Goal: Transaction & Acquisition: Obtain resource

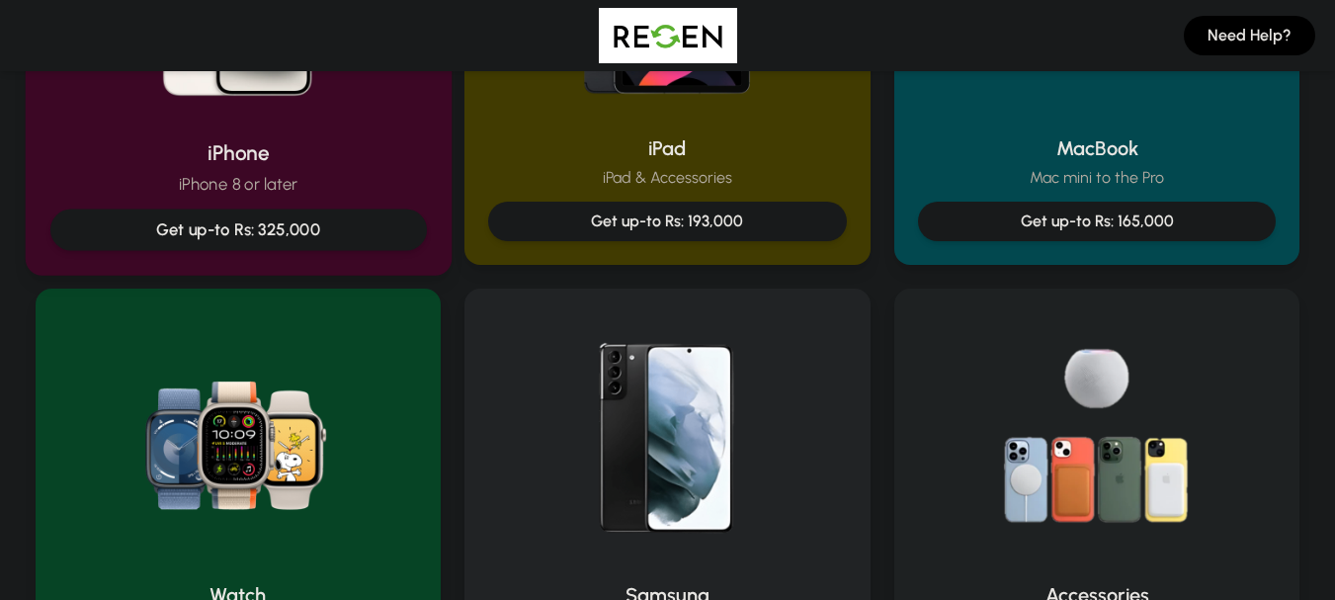
scroll to position [645, 0]
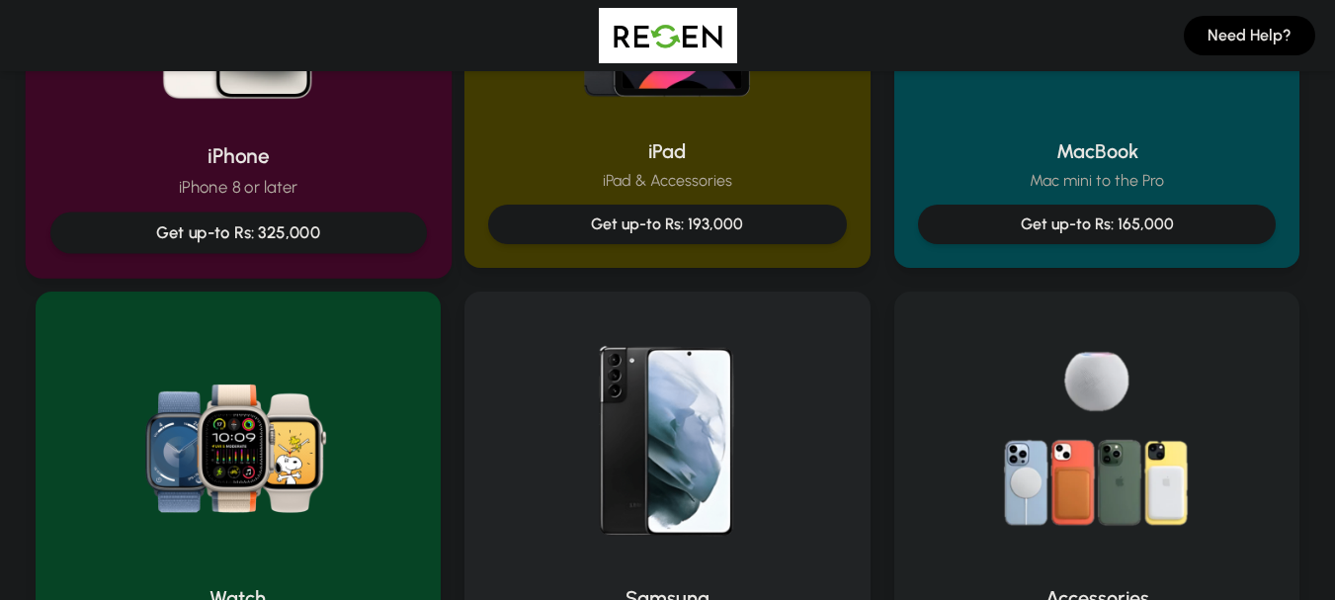
click at [328, 236] on p "Get up-to Rs: 325,000" at bounding box center [237, 232] width 343 height 25
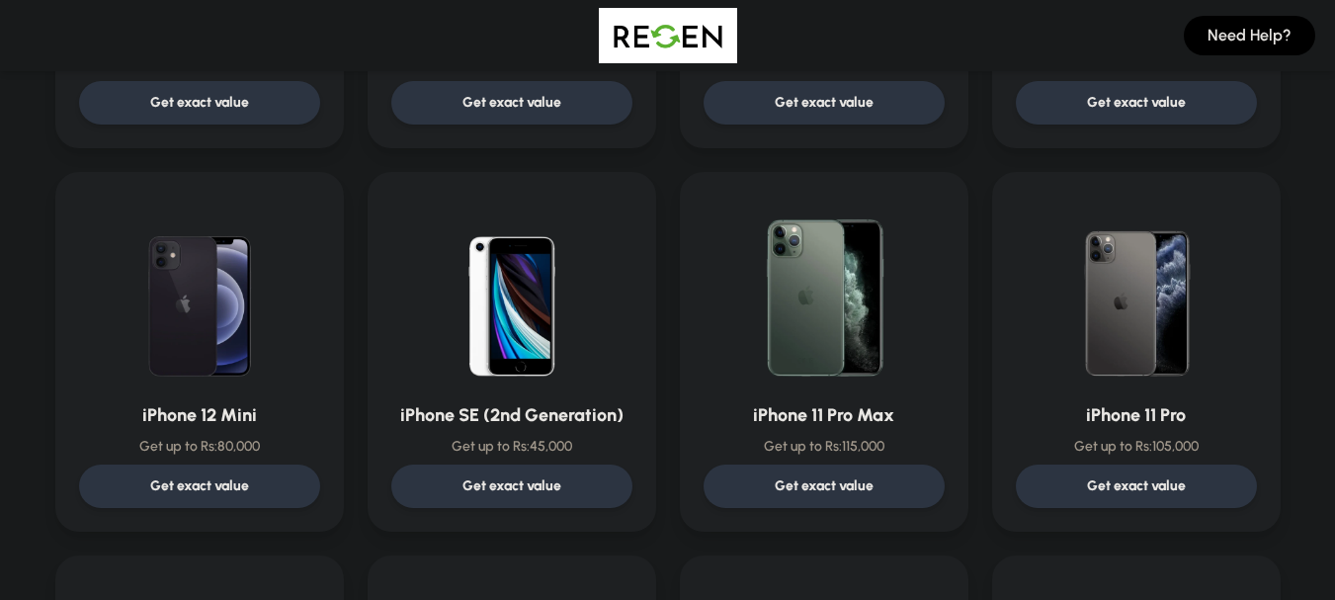
scroll to position [1581, 0]
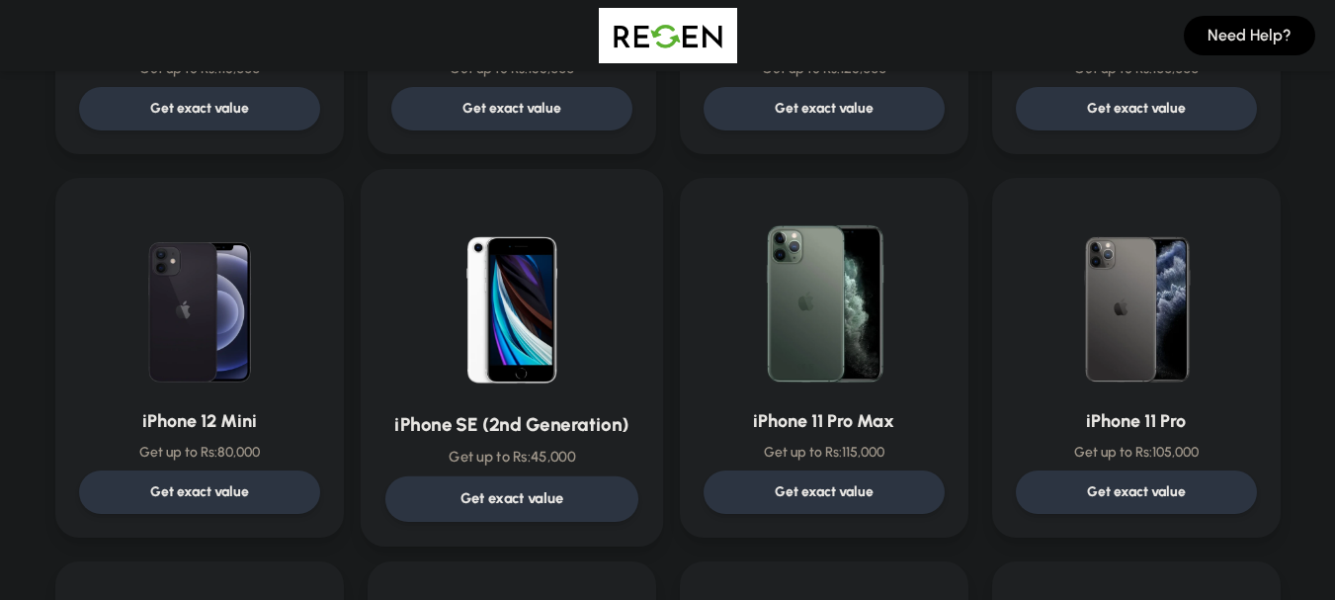
click at [517, 498] on p "Get exact value" at bounding box center [512, 498] width 104 height 21
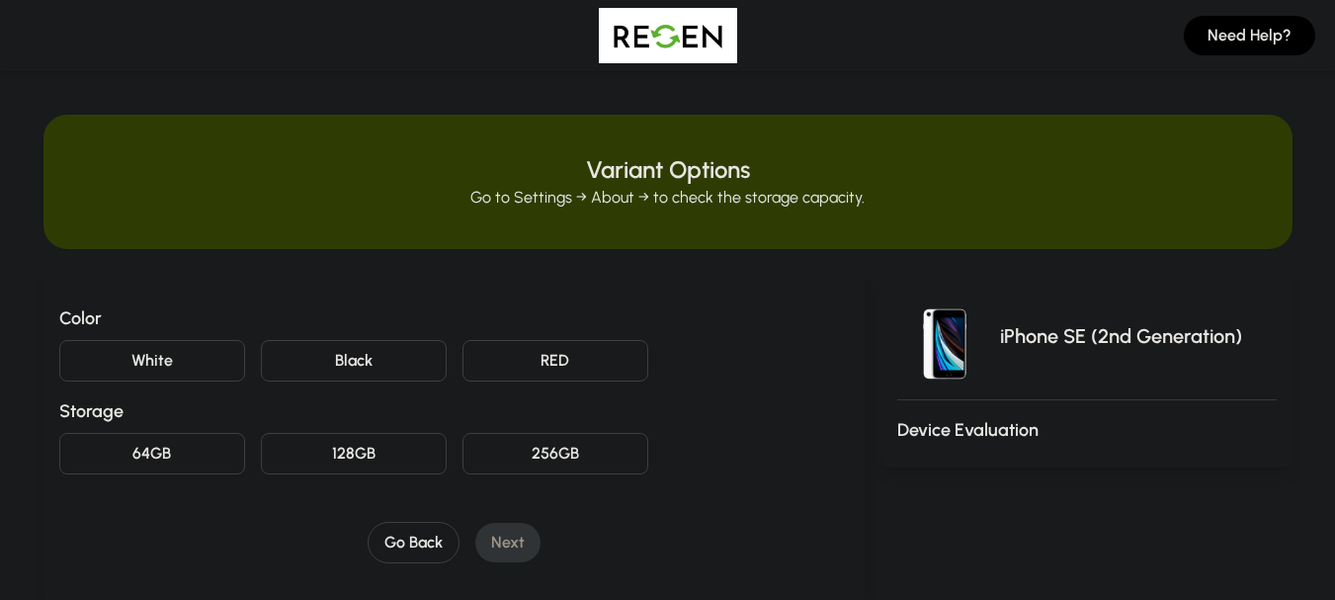
click at [169, 342] on button "White" at bounding box center [152, 361] width 186 height 42
click at [196, 464] on button "64GB" at bounding box center [152, 454] width 186 height 42
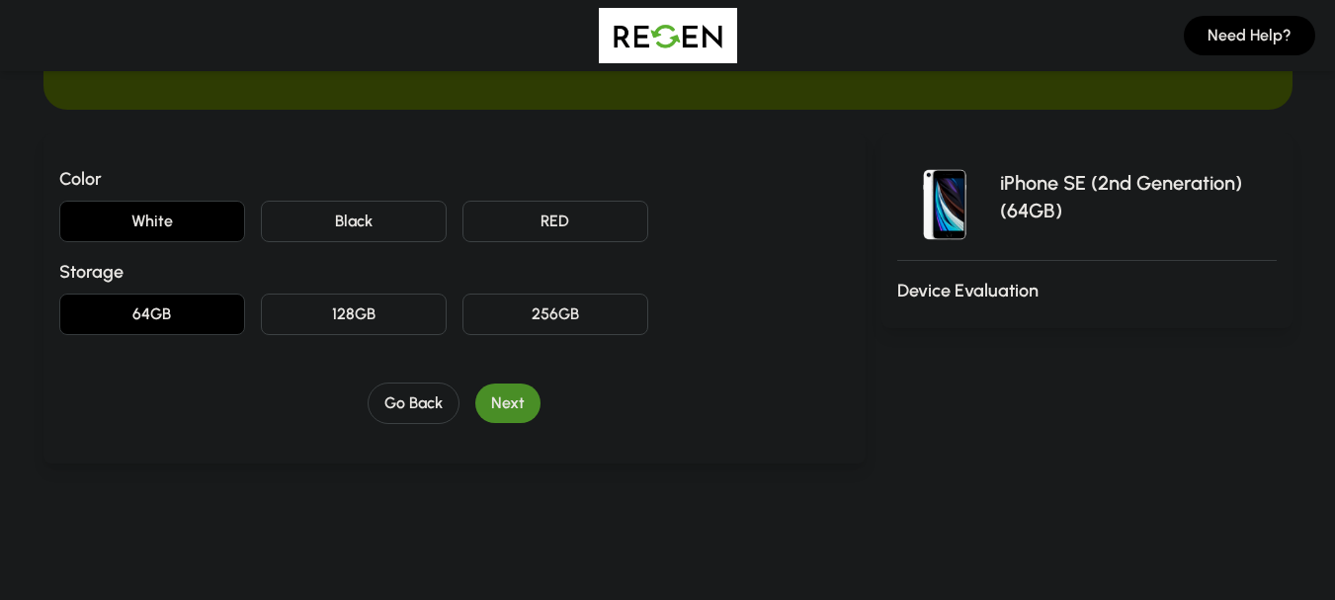
scroll to position [257, 0]
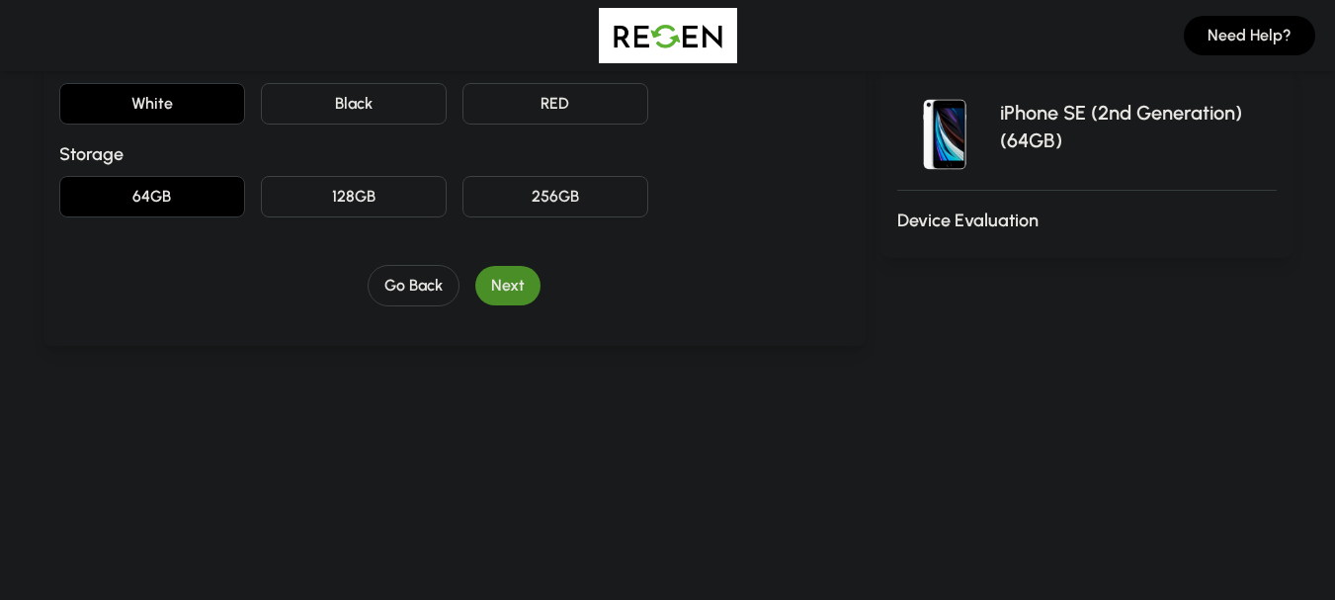
click at [506, 301] on button "Next" at bounding box center [507, 286] width 65 height 40
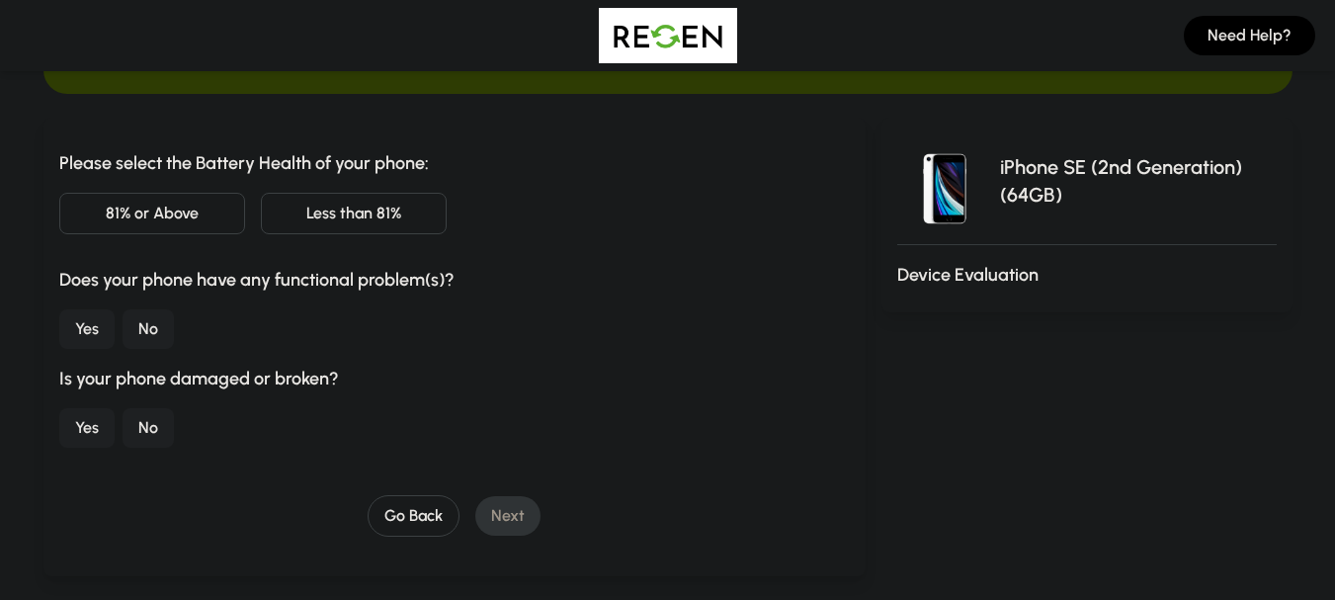
scroll to position [145, 0]
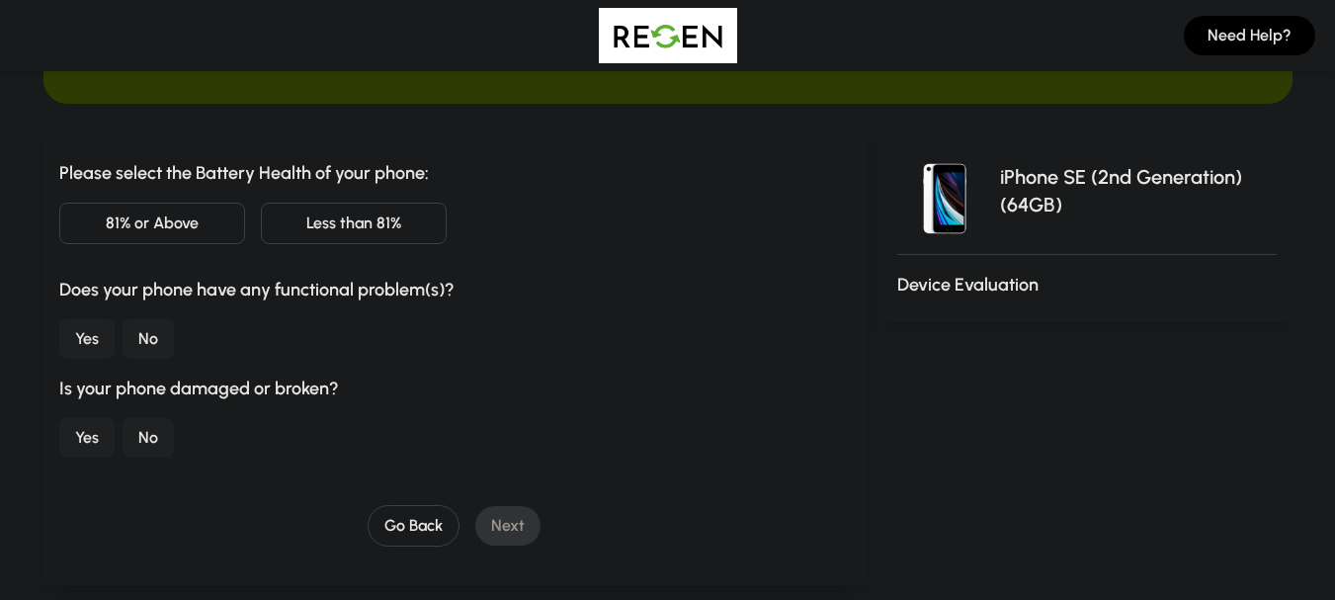
click at [132, 355] on button "No" at bounding box center [148, 339] width 51 height 40
click at [134, 427] on button "No" at bounding box center [148, 438] width 51 height 40
click at [302, 240] on button "Less than 81%" at bounding box center [354, 224] width 186 height 42
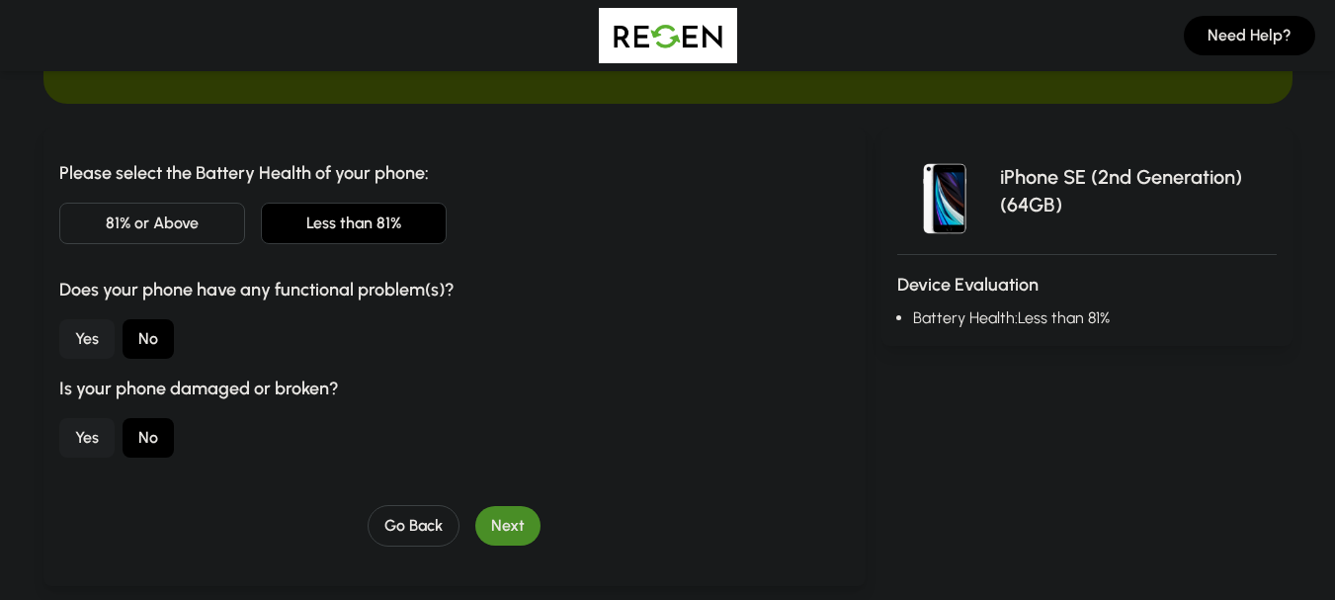
click at [522, 523] on button "Next" at bounding box center [507, 526] width 65 height 40
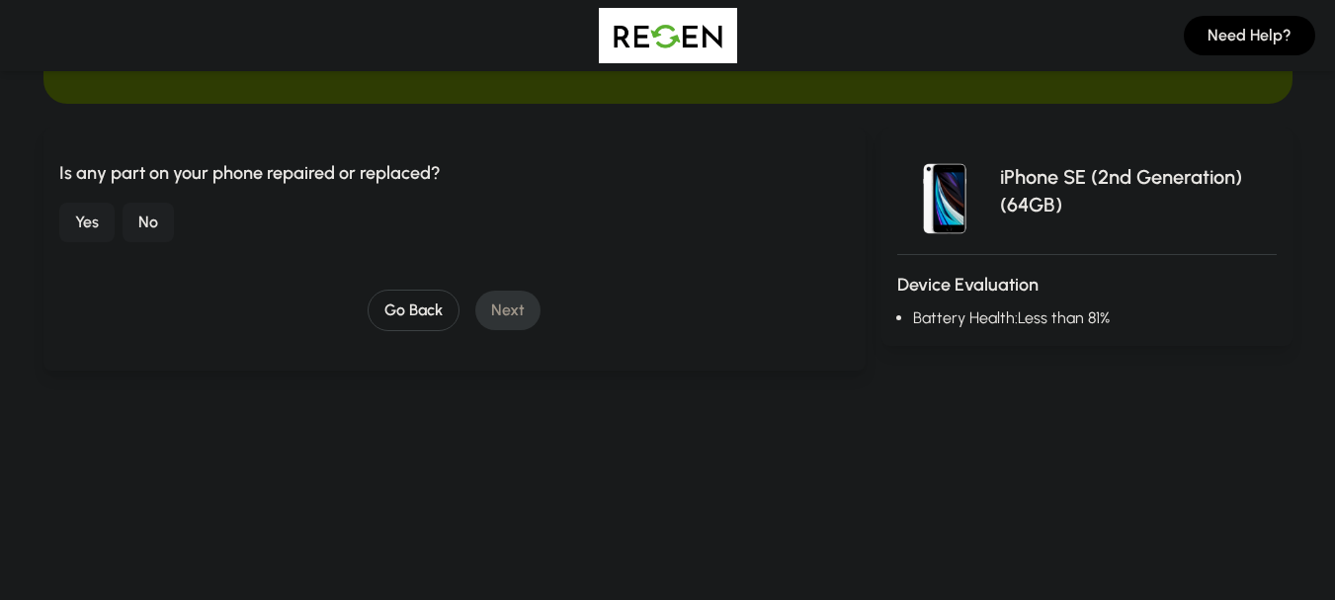
click at [147, 233] on button "No" at bounding box center [148, 223] width 51 height 40
click at [537, 315] on button "Next" at bounding box center [507, 311] width 65 height 40
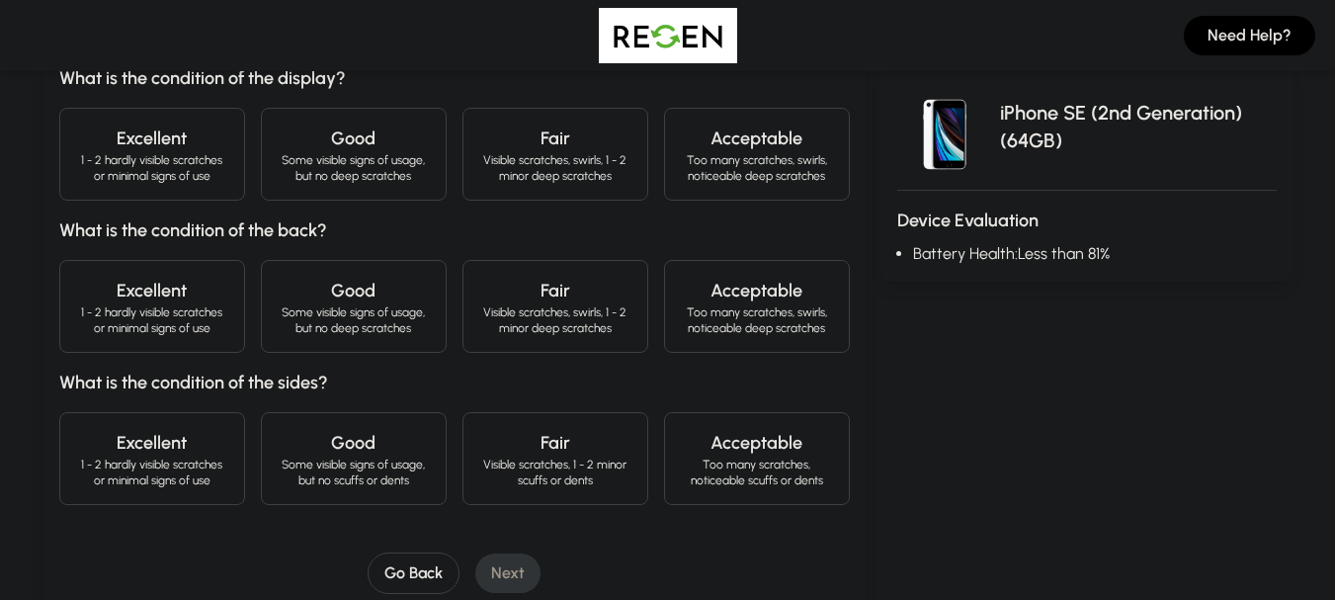
scroll to position [217, 0]
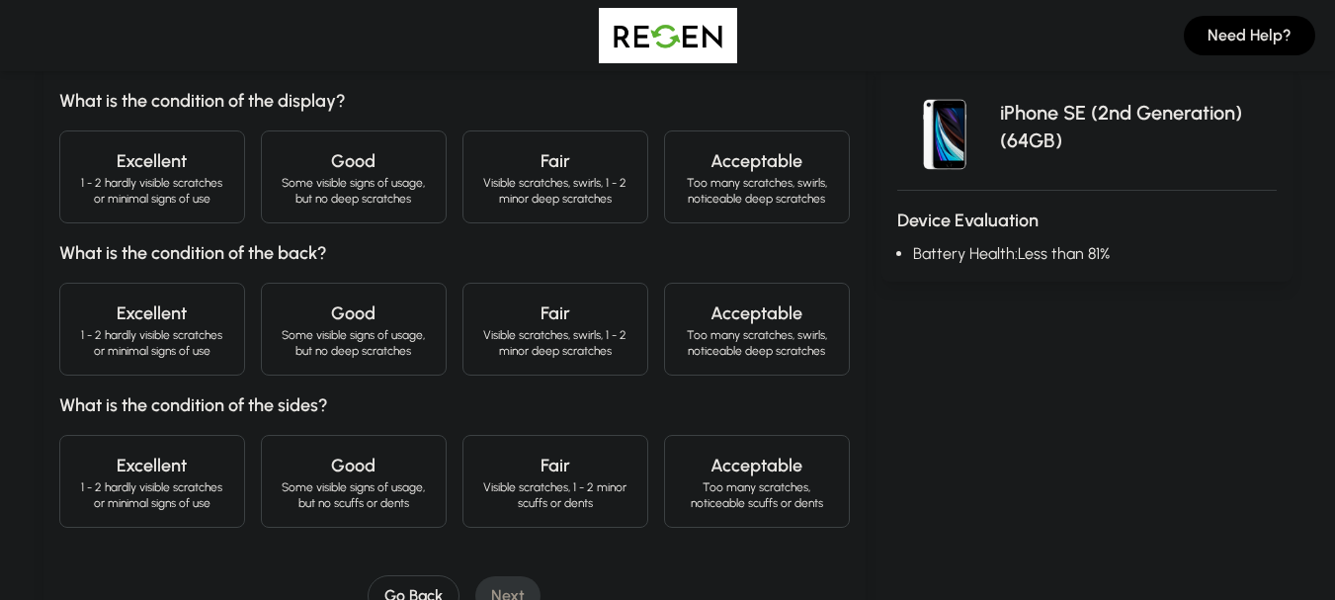
click at [291, 198] on p "Some visible signs of usage, but no deep scratches" at bounding box center [354, 191] width 152 height 32
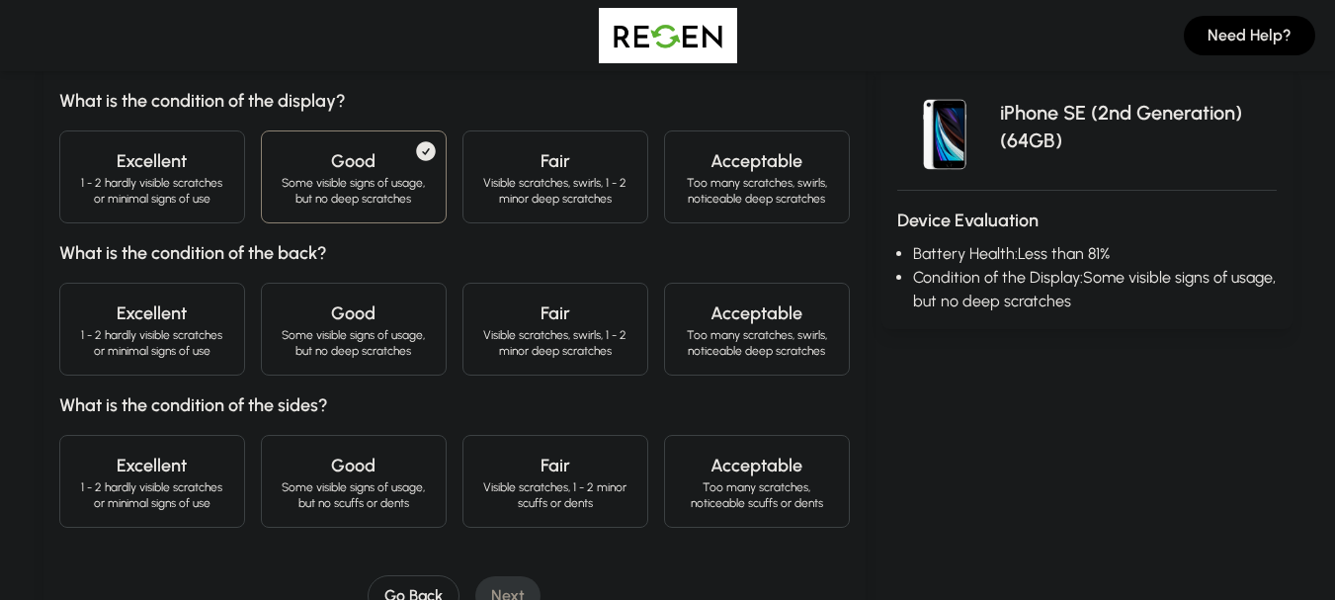
click at [346, 302] on h4 "Good" at bounding box center [354, 313] width 152 height 28
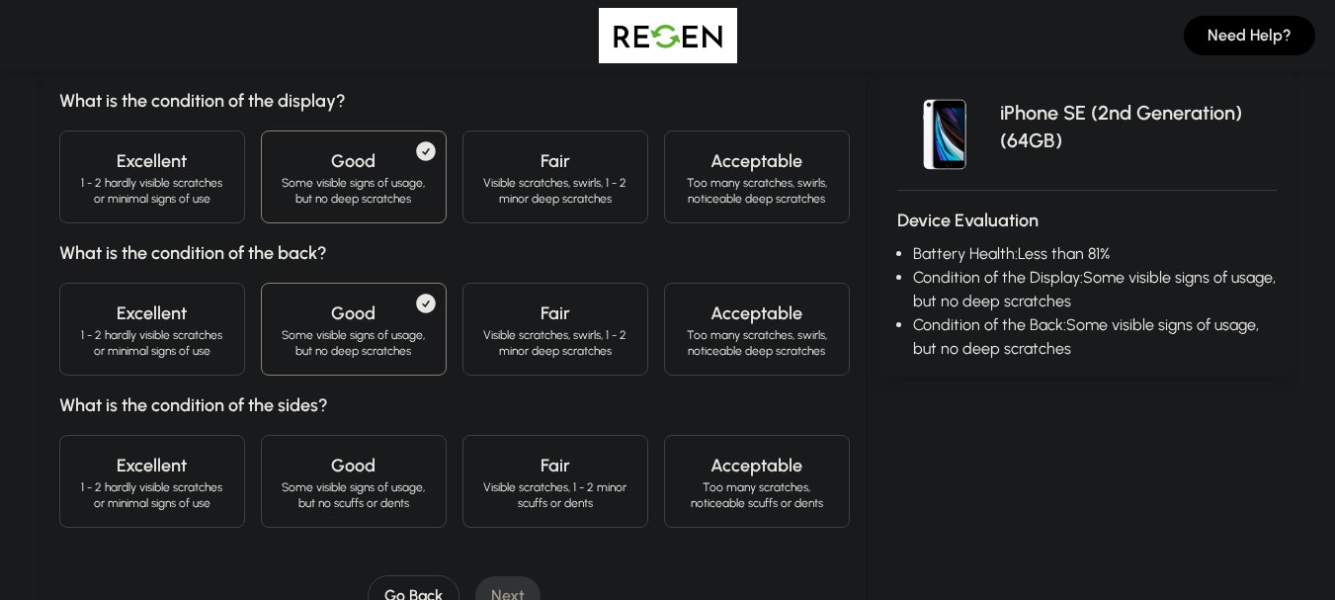
click at [419, 481] on p "Some visible signs of usage, but no scuffs or dents" at bounding box center [354, 495] width 152 height 32
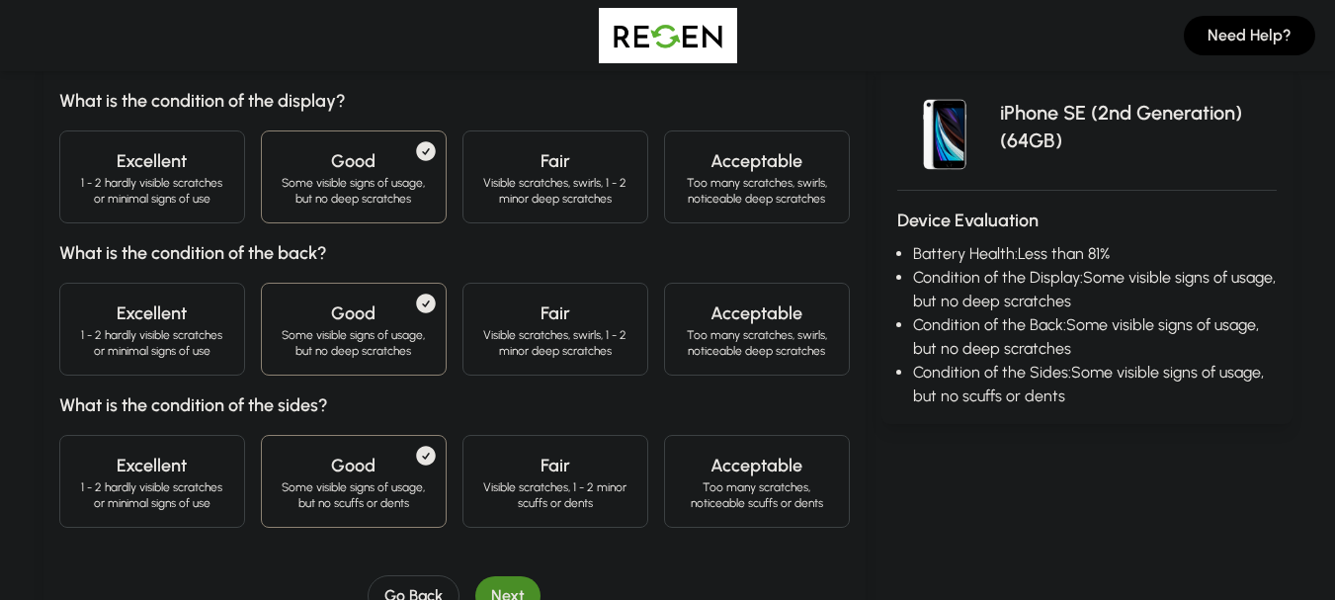
click at [498, 587] on button "Next" at bounding box center [507, 596] width 65 height 40
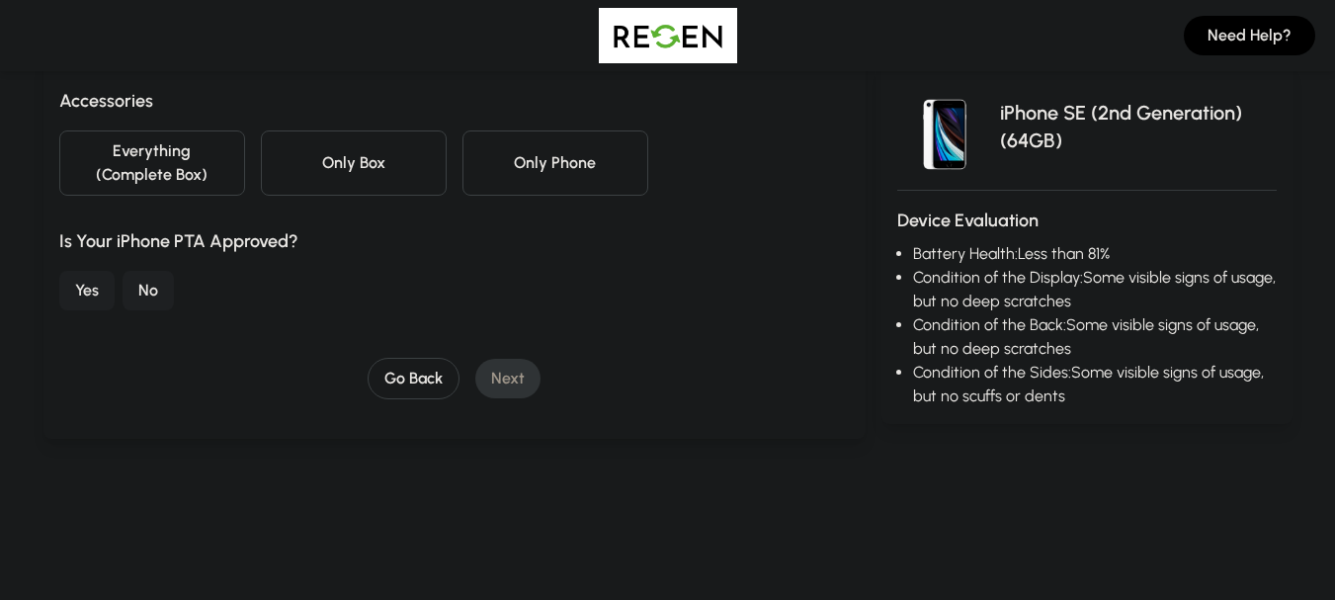
click at [497, 186] on button "Only Phone" at bounding box center [556, 162] width 186 height 65
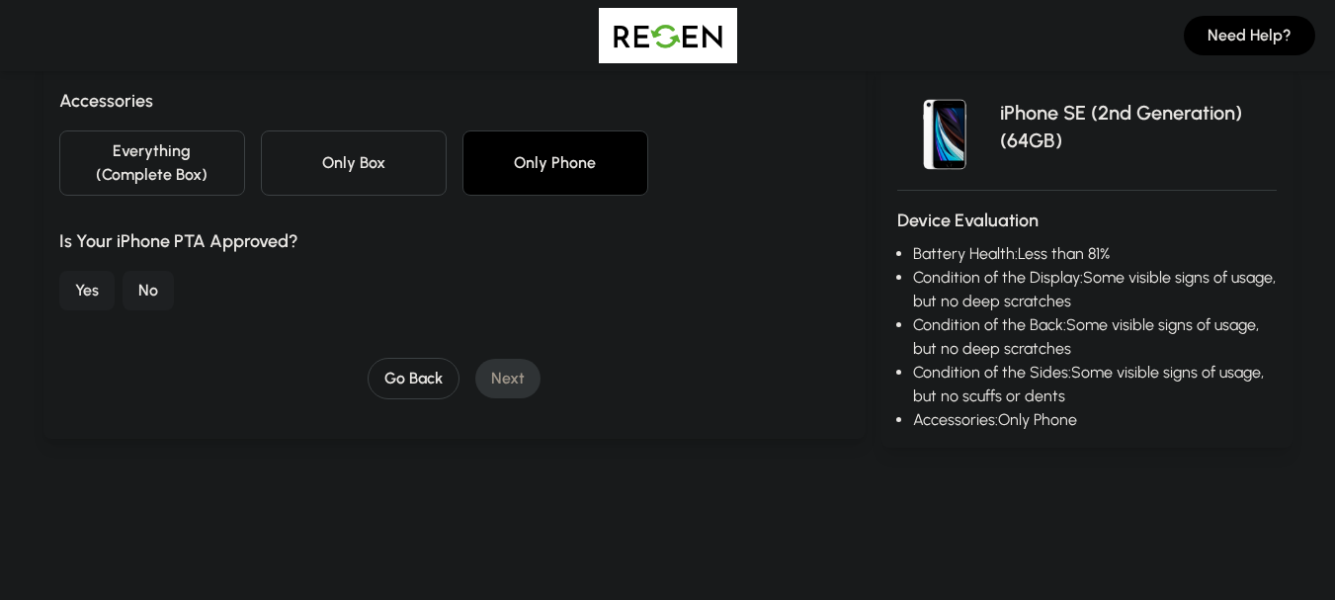
click at [139, 297] on button "No" at bounding box center [148, 291] width 51 height 40
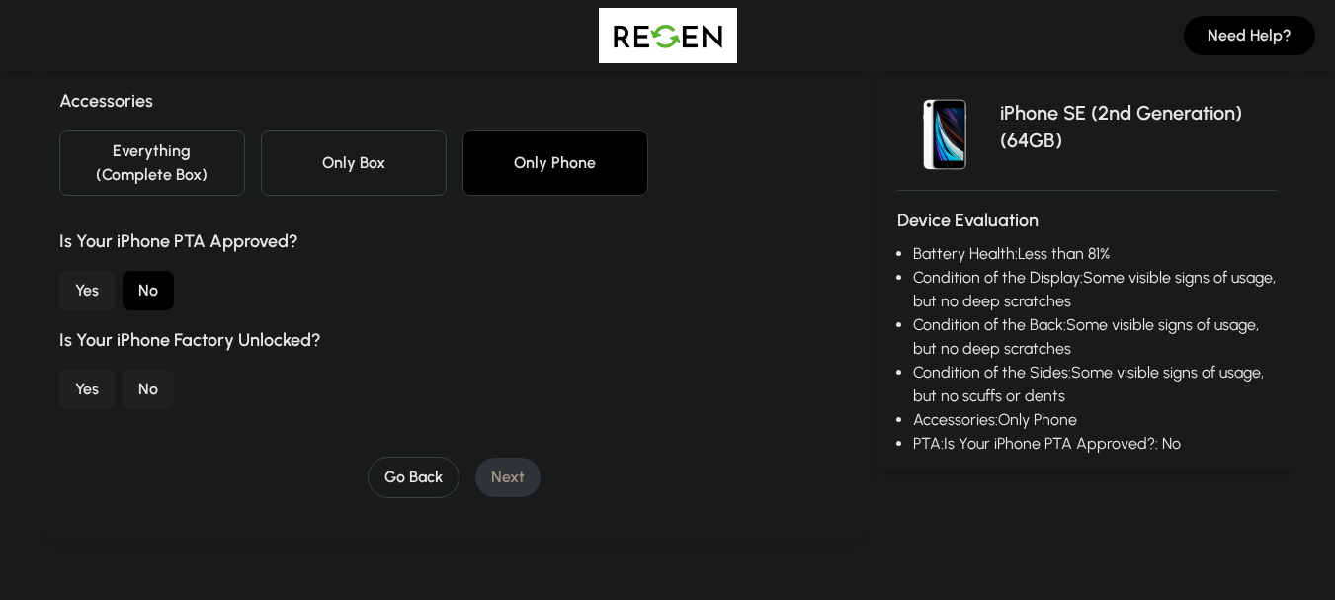
click at [87, 377] on button "Yes" at bounding box center [86, 390] width 55 height 40
click at [513, 481] on button "Next" at bounding box center [507, 478] width 65 height 40
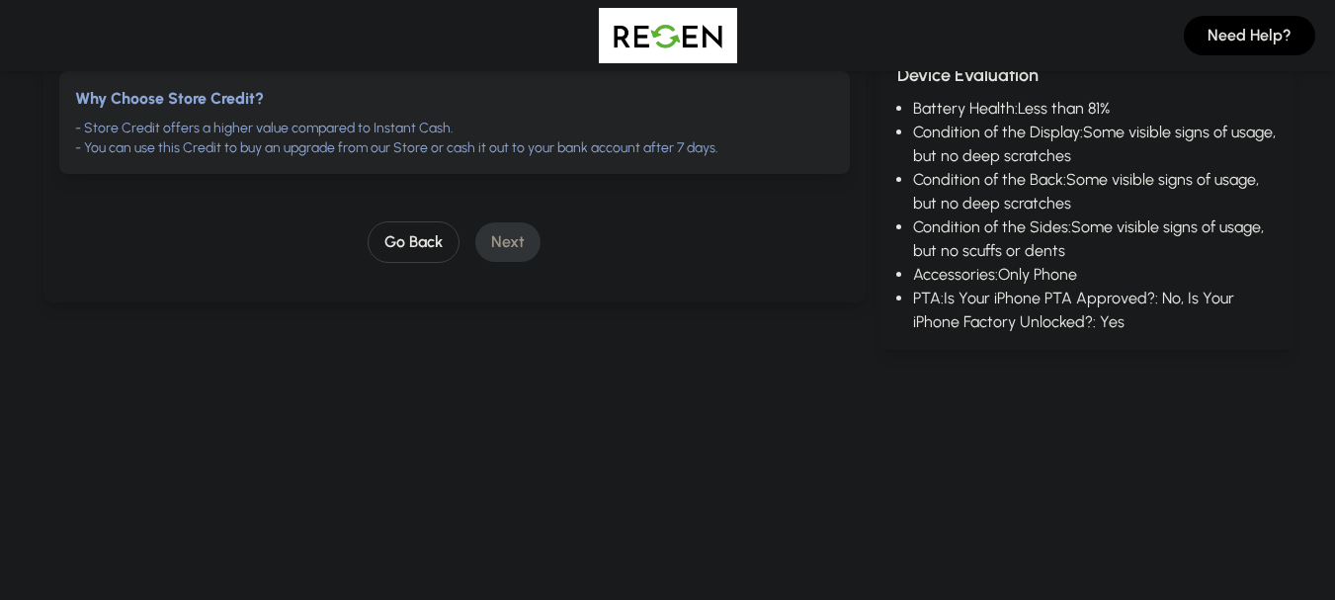
scroll to position [382, 0]
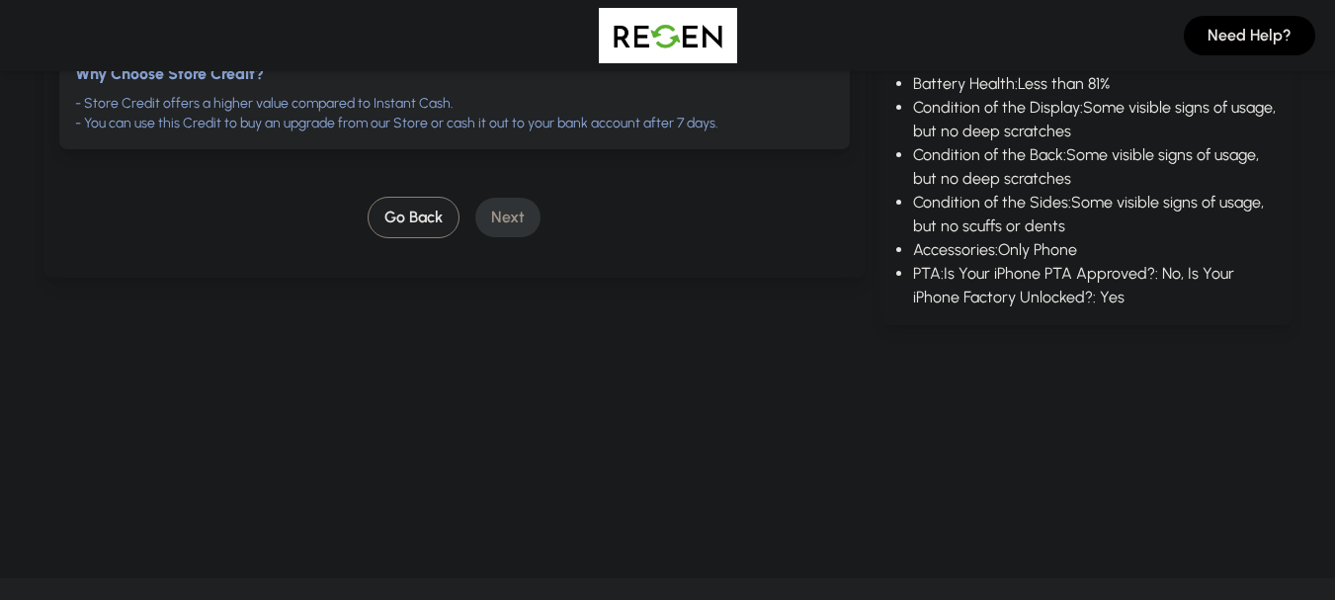
click at [417, 224] on button "Go Back" at bounding box center [414, 218] width 92 height 42
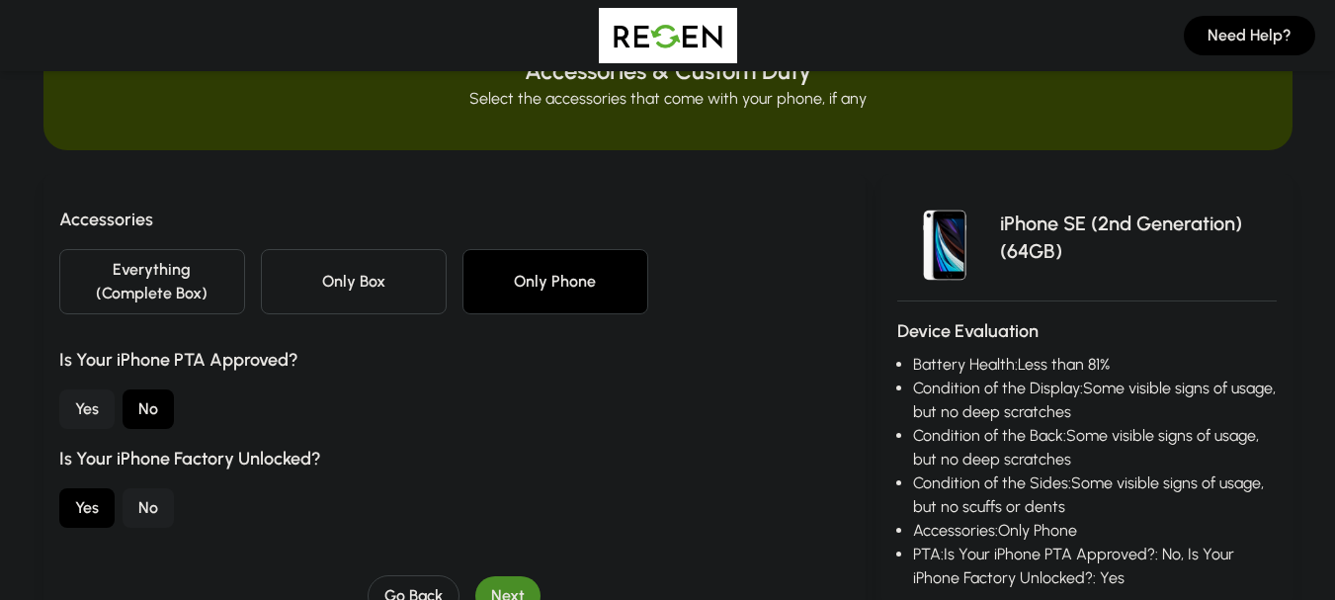
scroll to position [126, 0]
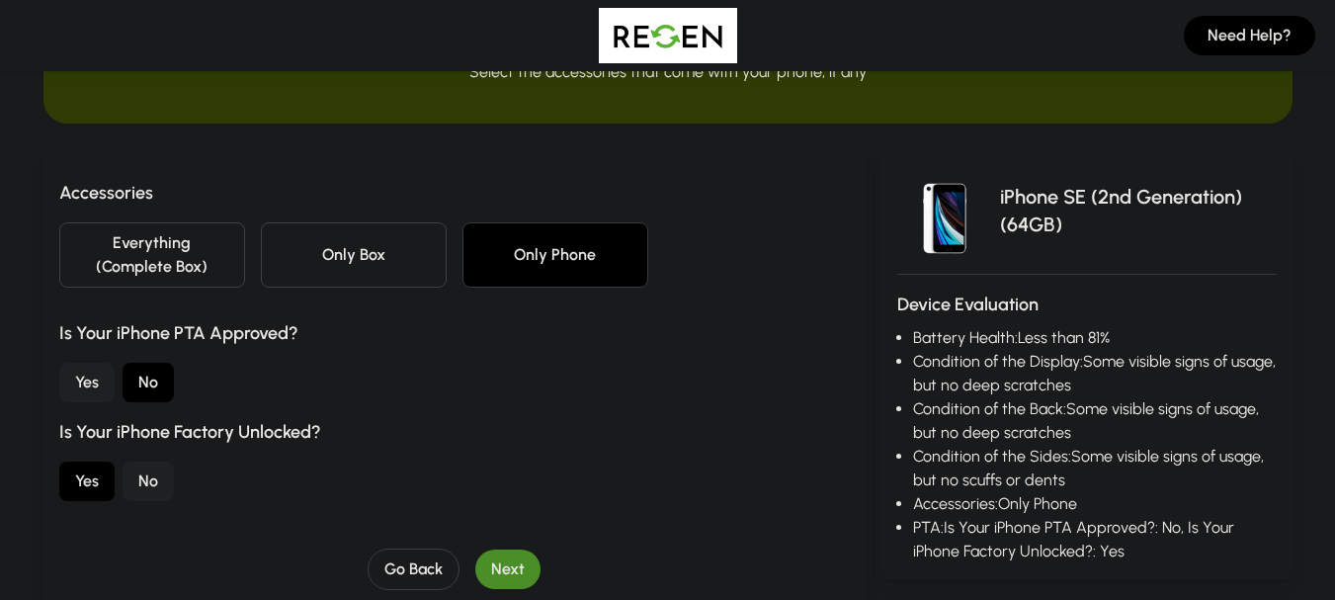
click at [148, 491] on button "No" at bounding box center [148, 482] width 51 height 40
click at [534, 568] on button "Next" at bounding box center [507, 570] width 65 height 40
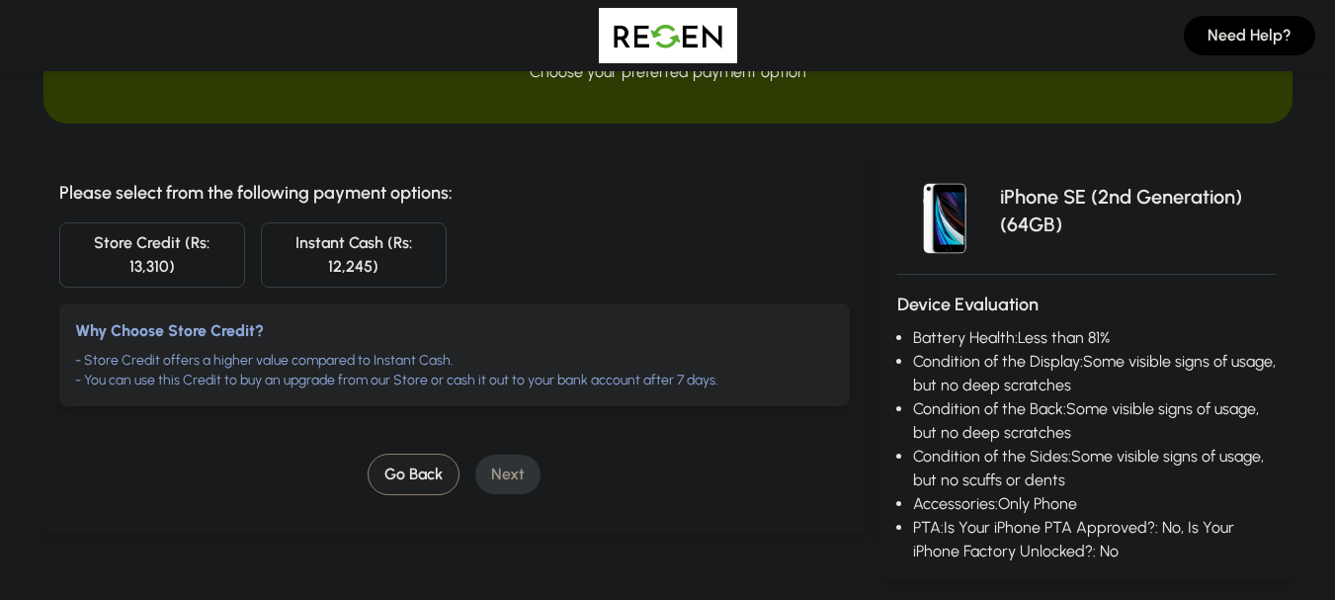
click at [430, 460] on button "Go Back" at bounding box center [414, 475] width 92 height 42
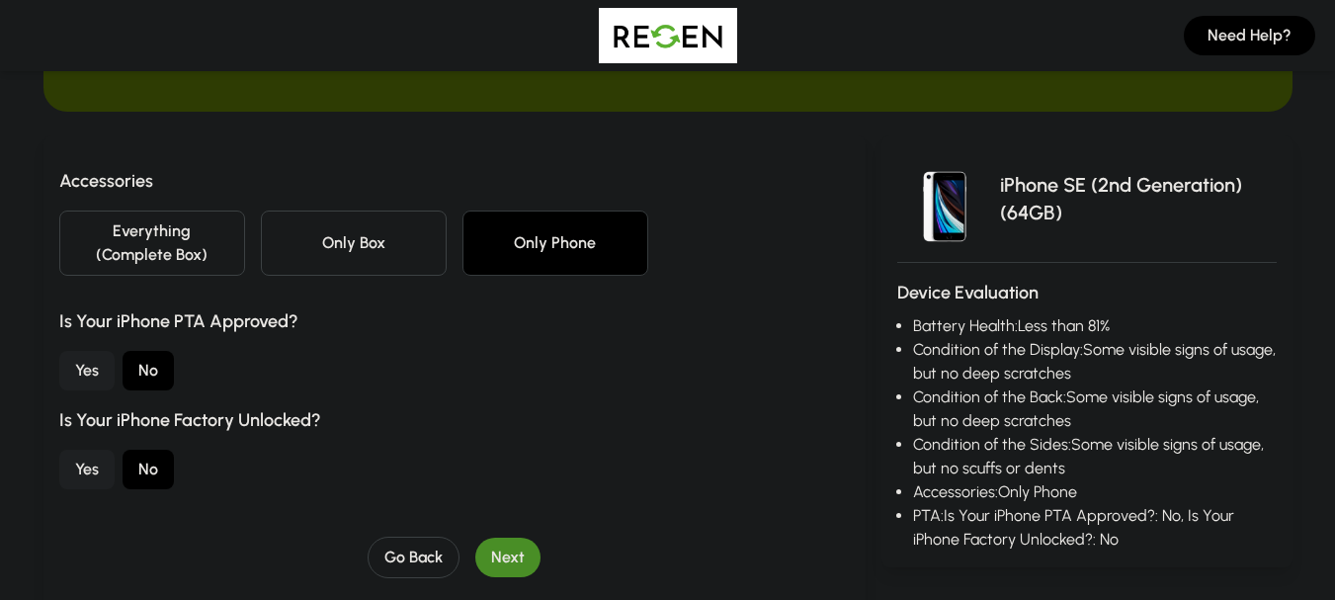
scroll to position [145, 0]
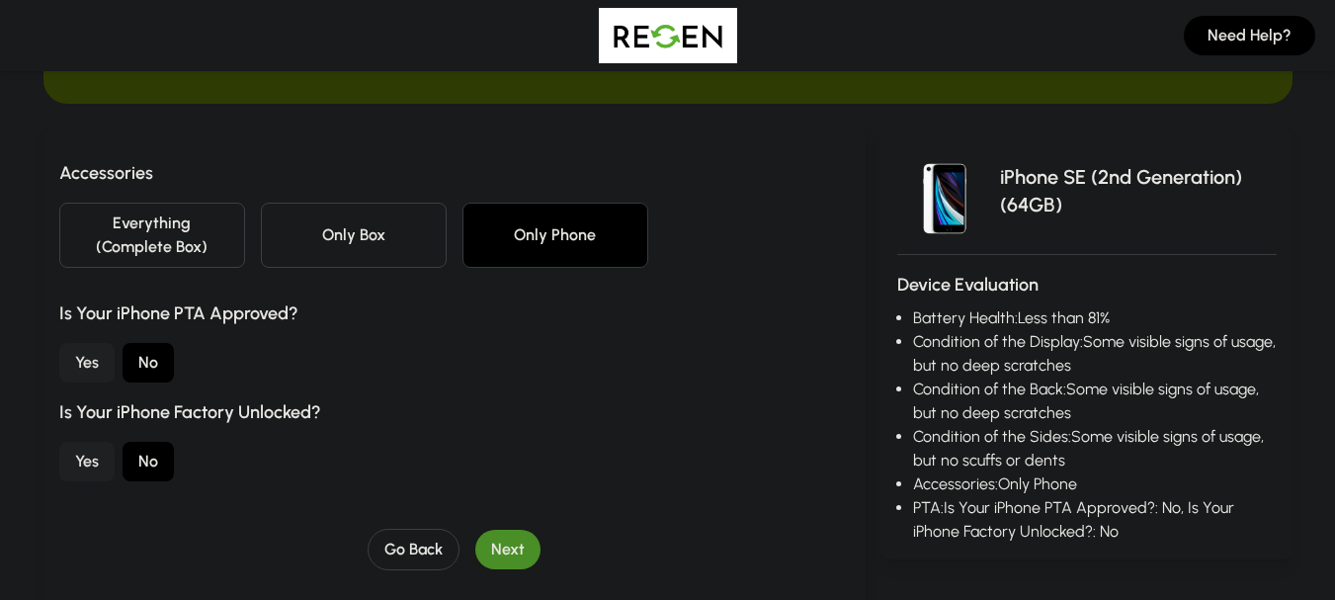
click at [72, 456] on button "Yes" at bounding box center [86, 462] width 55 height 40
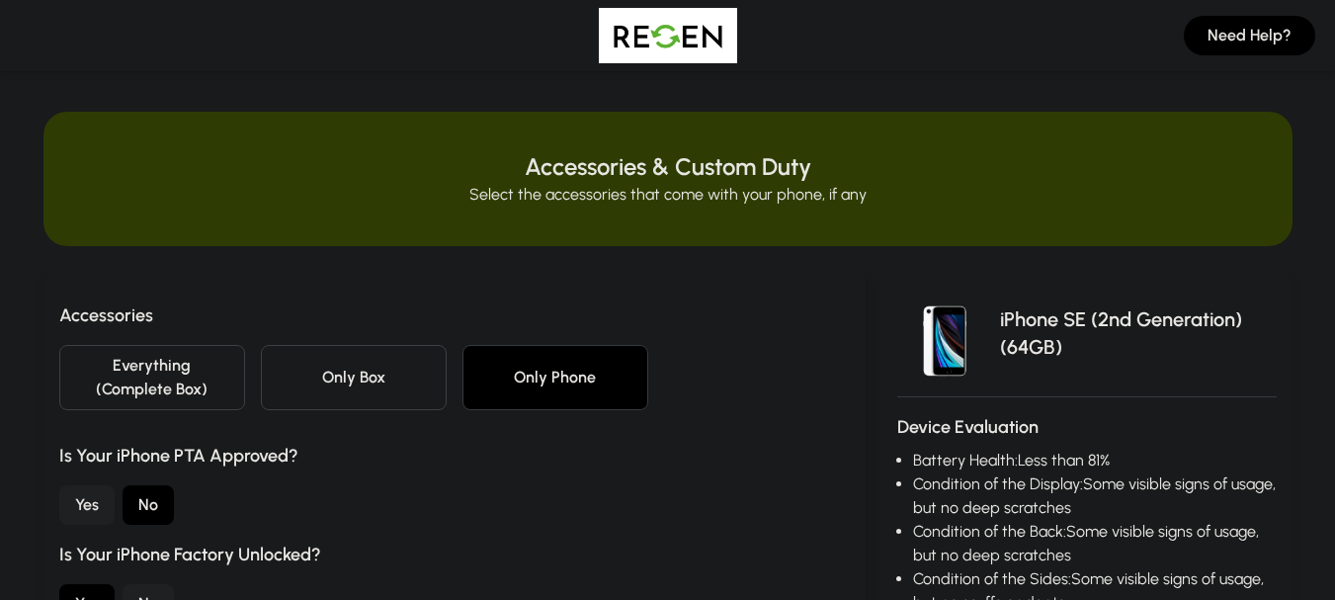
scroll to position [0, 0]
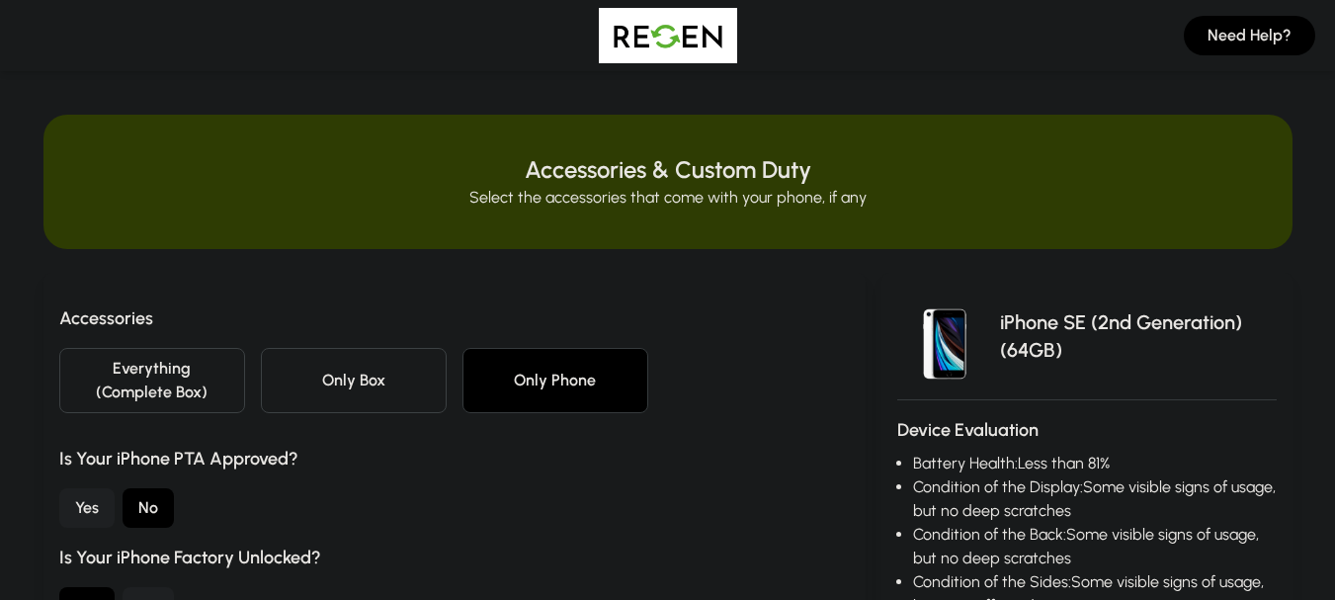
click at [635, 34] on img at bounding box center [668, 35] width 138 height 55
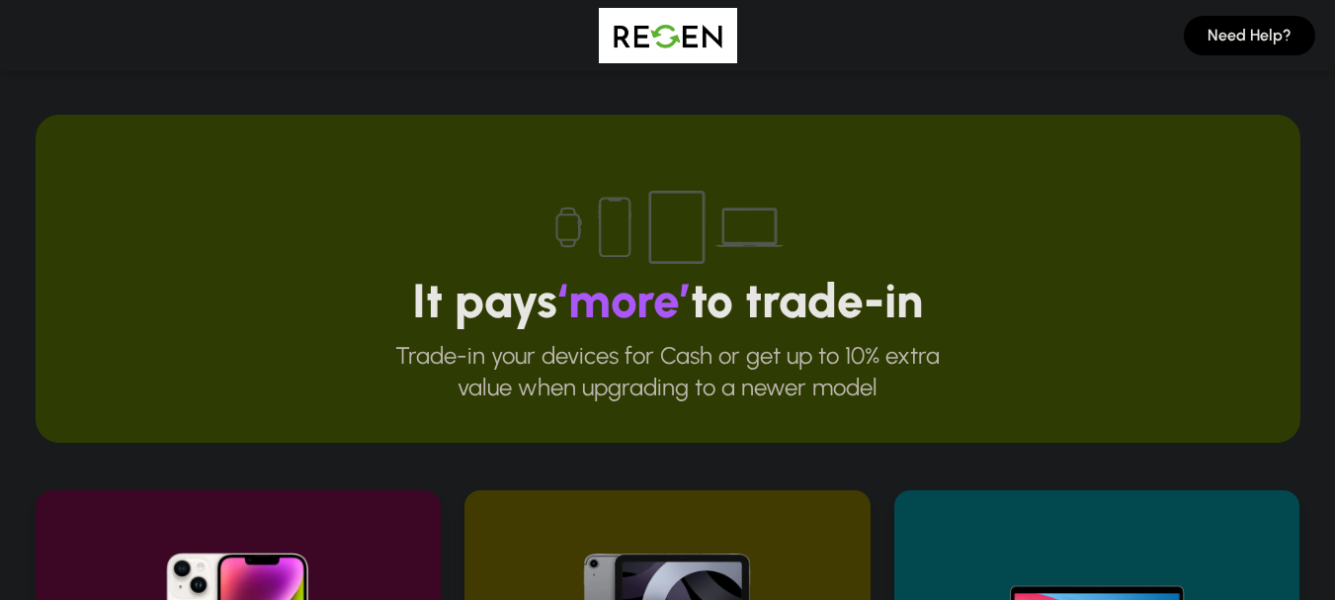
click at [695, 40] on img at bounding box center [668, 35] width 138 height 55
